Goal: Task Accomplishment & Management: Use online tool/utility

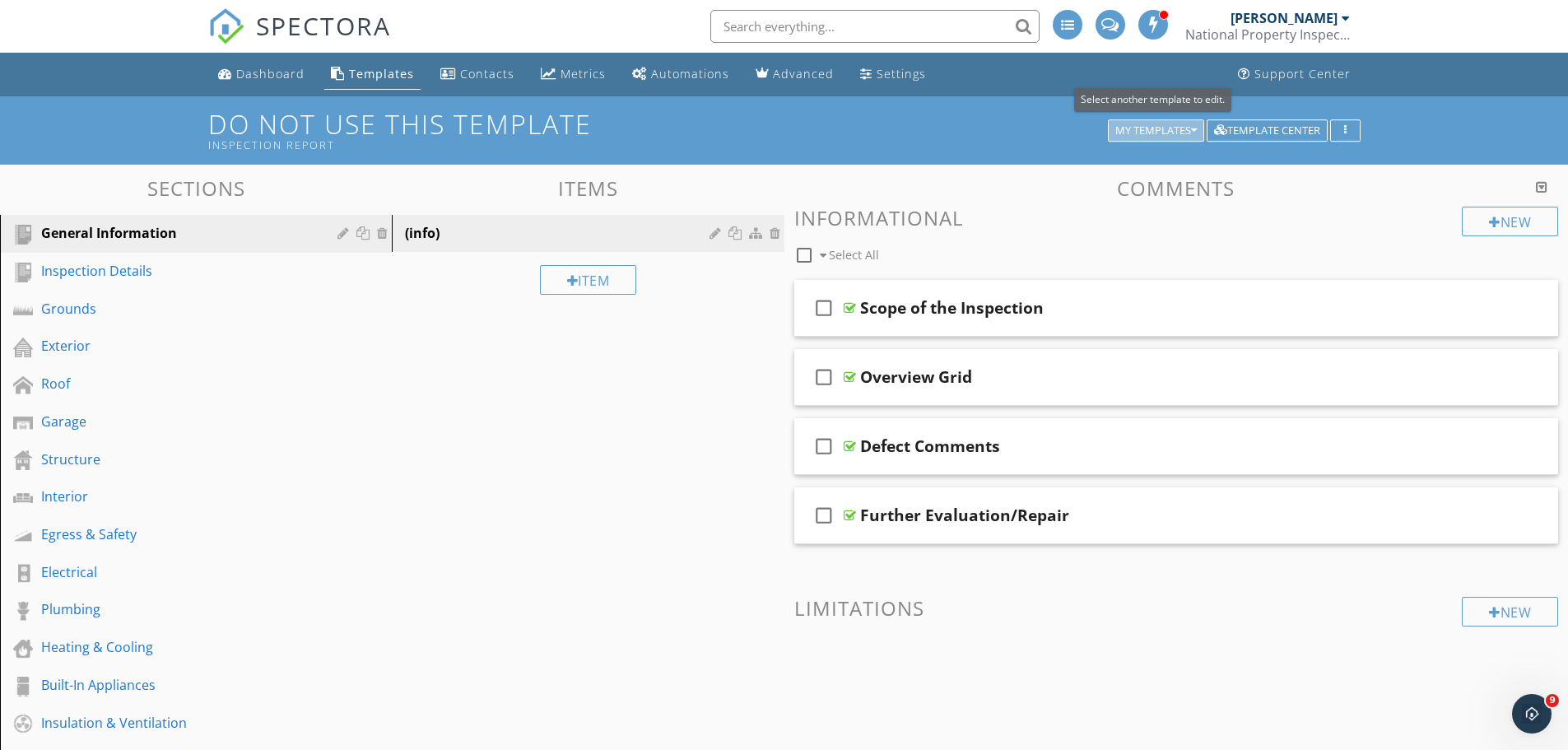
click at [1167, 125] on div "My Templates" at bounding box center [1156, 131] width 82 height 12
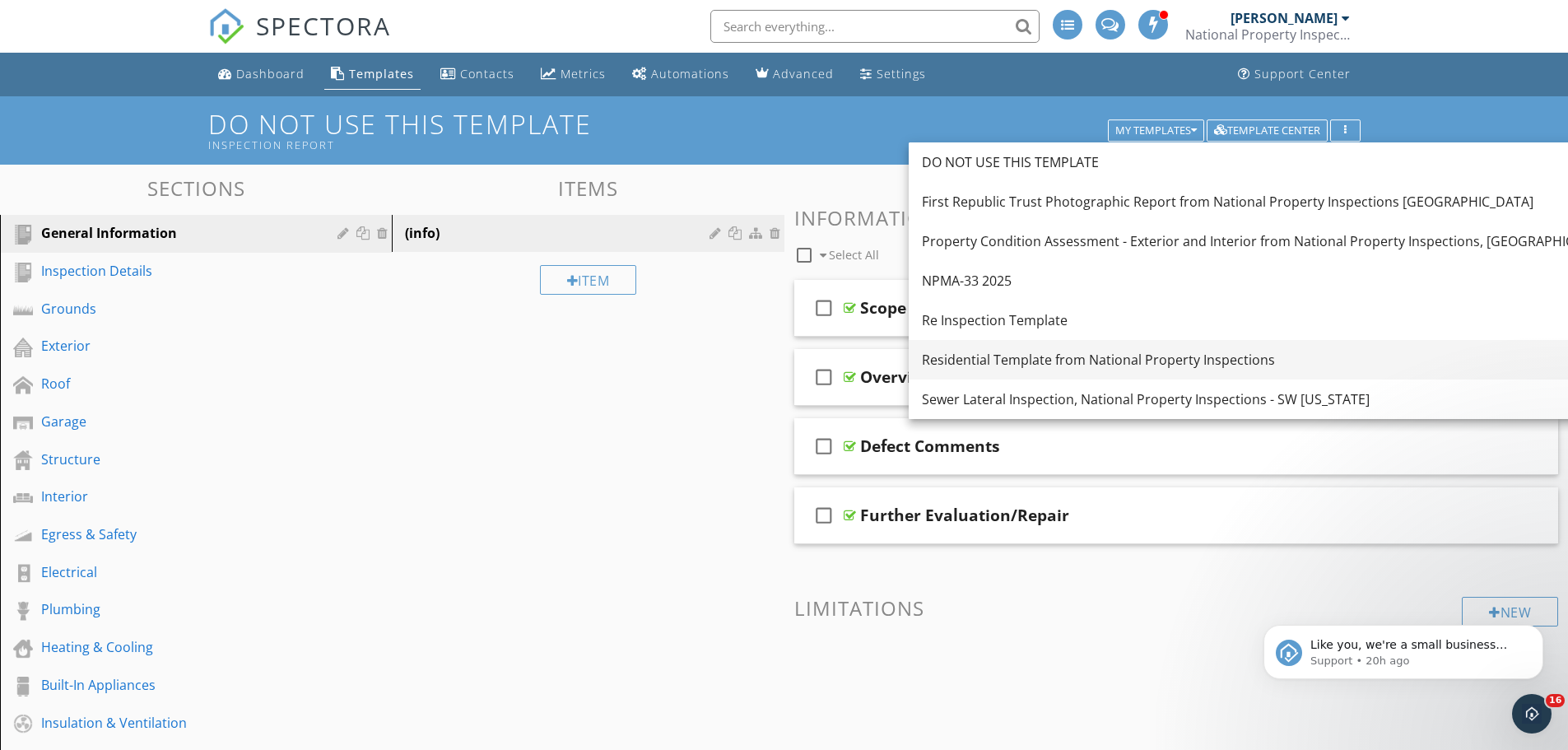
click at [991, 366] on div "Residential Template from National Property Inspections" at bounding box center [1305, 360] width 765 height 20
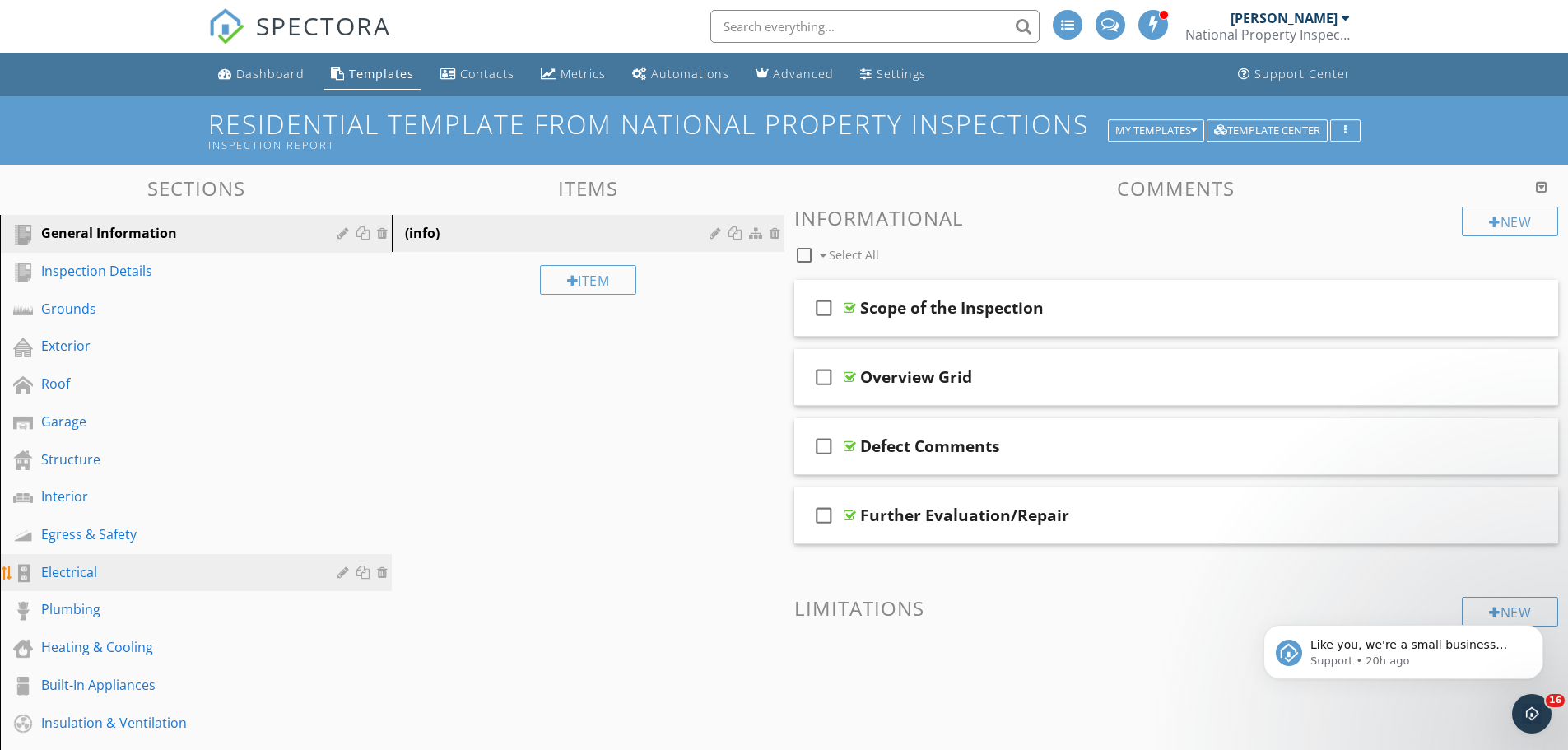
click at [125, 568] on div "Electrical" at bounding box center [177, 572] width 273 height 20
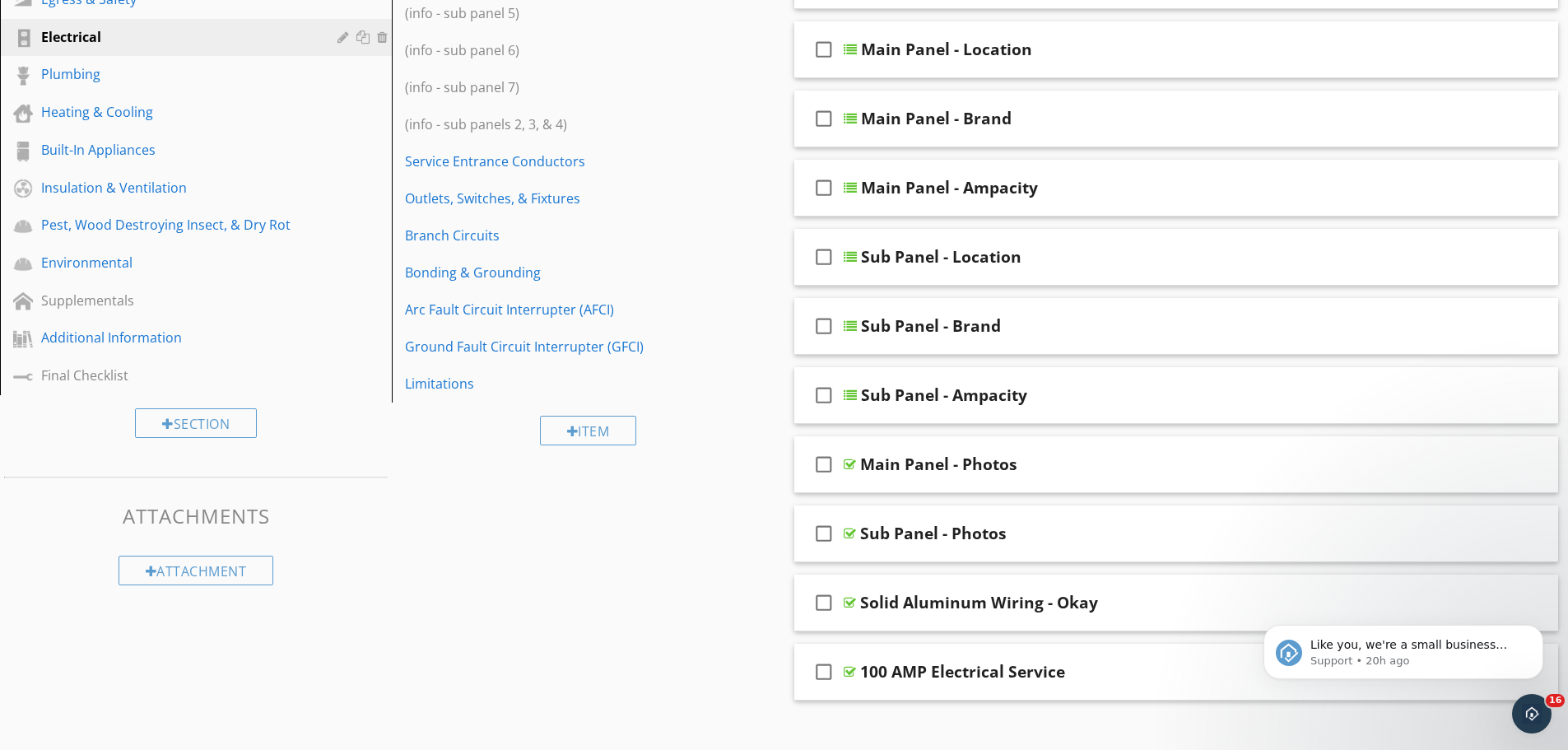
scroll to position [576, 0]
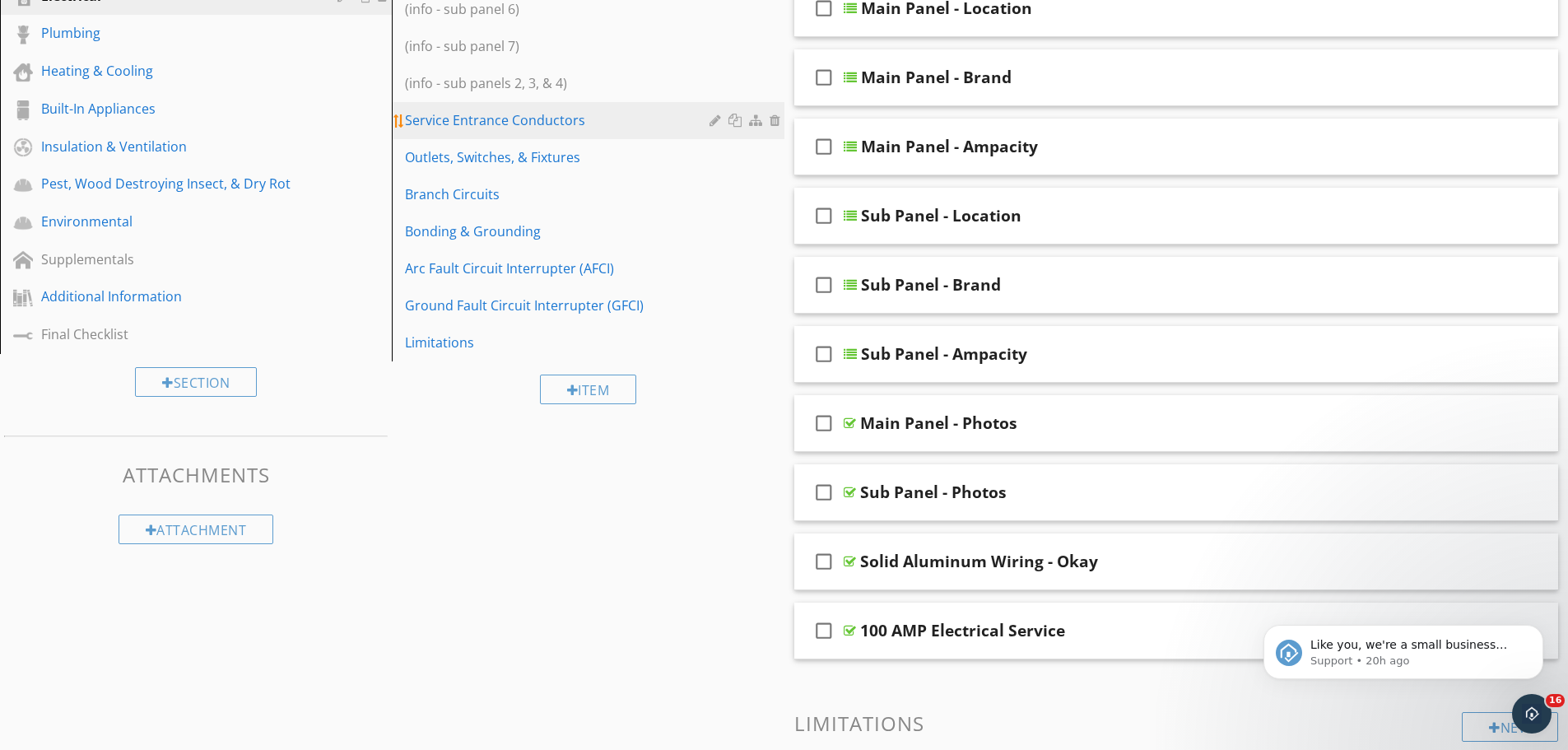
click at [573, 121] on div "Service Entrance Conductors" at bounding box center [559, 120] width 308 height 20
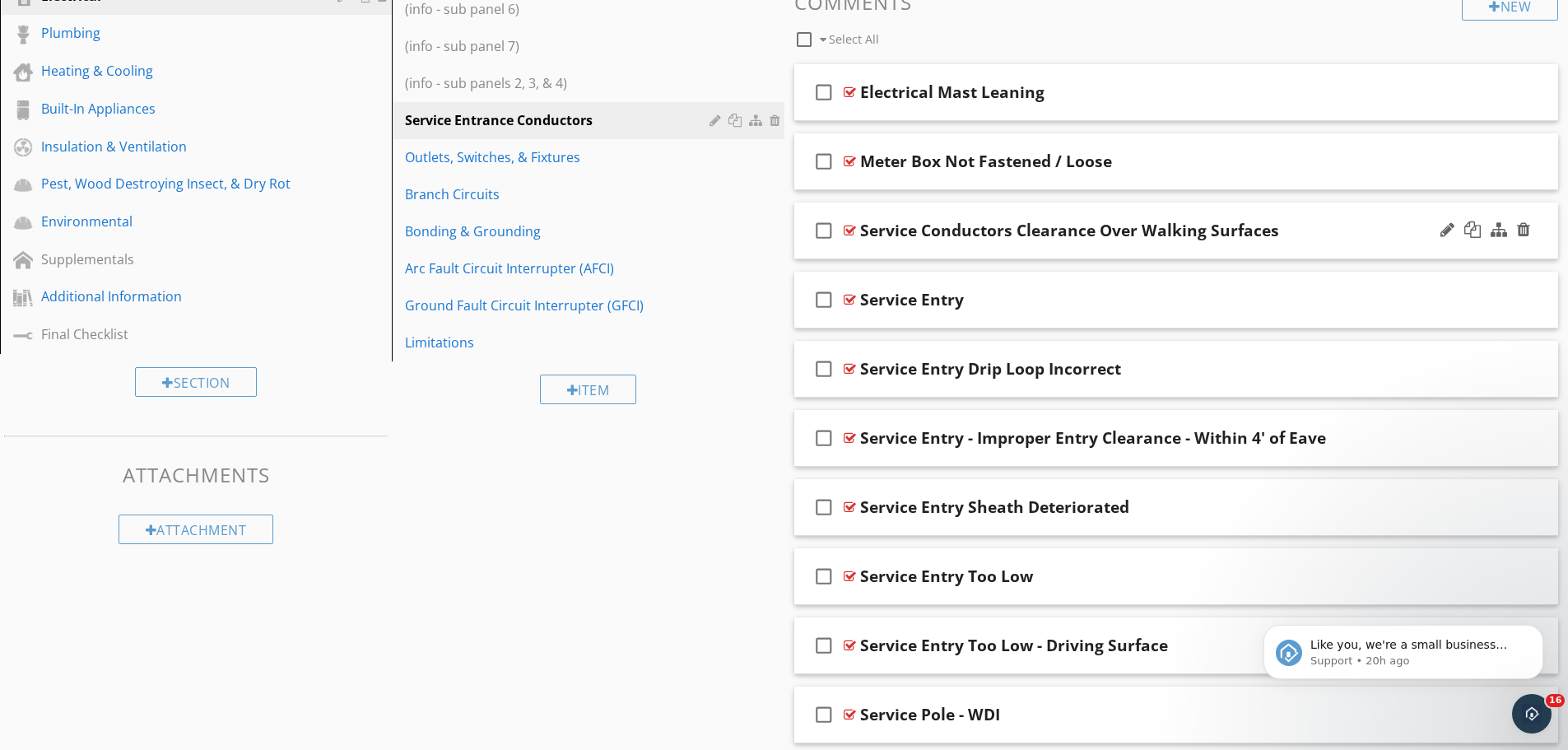
click at [1004, 227] on div "Service Conductors Clearance Over Walking Surfaces" at bounding box center [1070, 230] width 419 height 20
click at [825, 229] on icon "check_box_outline_blank" at bounding box center [823, 230] width 26 height 40
click at [825, 229] on icon "check_box" at bounding box center [823, 230] width 26 height 40
click at [847, 227] on div at bounding box center [850, 230] width 13 height 13
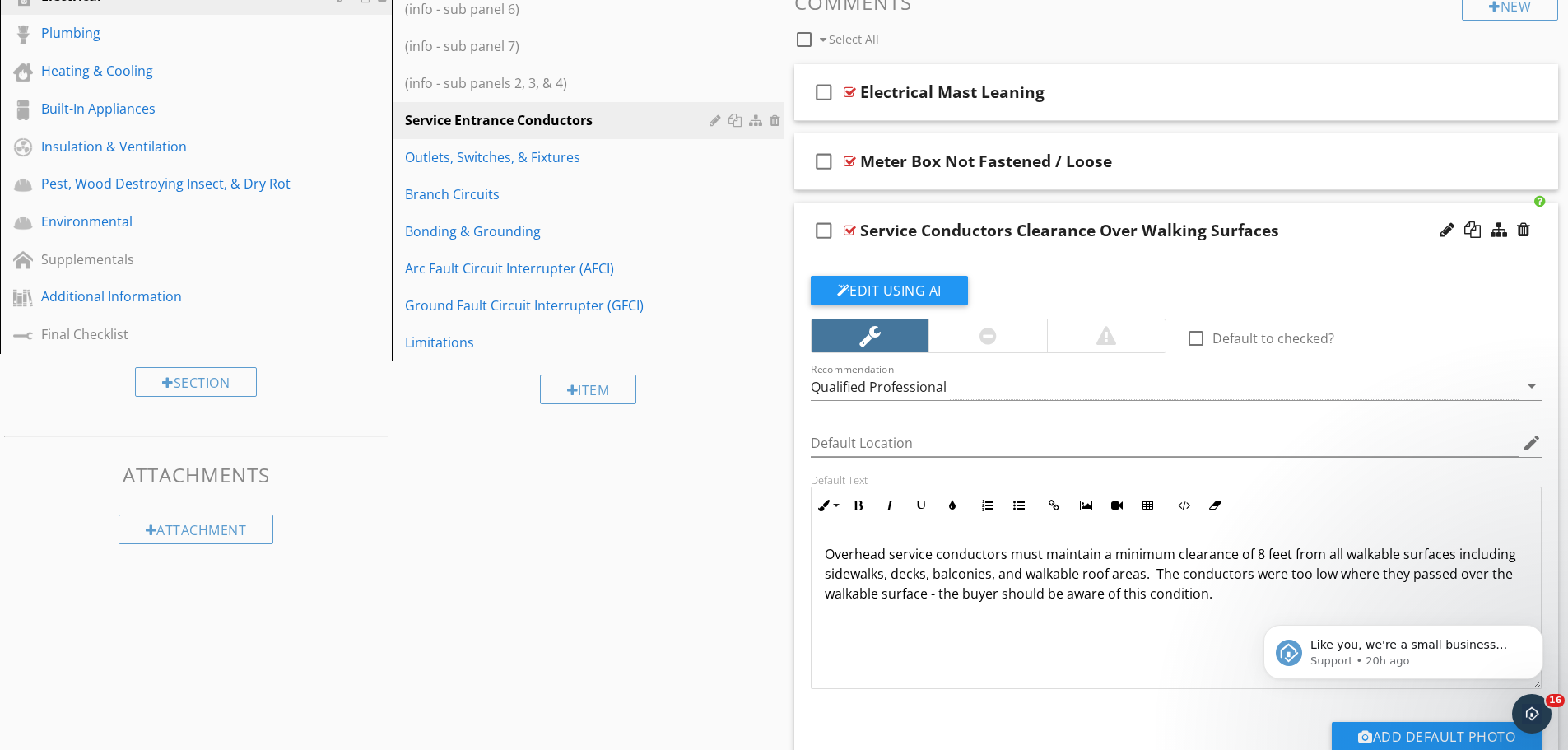
click at [1257, 547] on p "Overhead service conductors must maintain a minimum clearance of 8 feet from al…" at bounding box center [1177, 575] width 704 height 60
click at [749, 620] on div "Sections General Information Inspection Details Grounds Exterior Roof Garage St…" at bounding box center [784, 677] width 1568 height 2178
